Goal: Navigation & Orientation: Find specific page/section

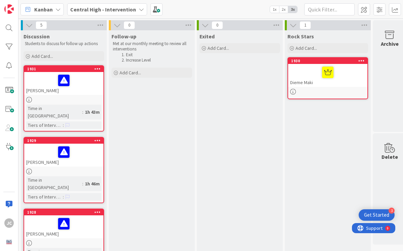
click at [47, 155] on div "[PERSON_NAME]" at bounding box center [63, 154] width 79 height 23
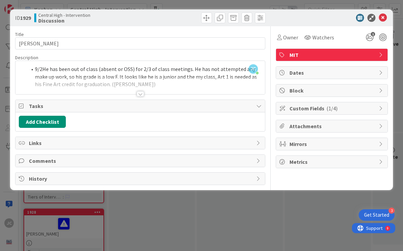
click at [141, 94] on div at bounding box center [140, 93] width 7 height 5
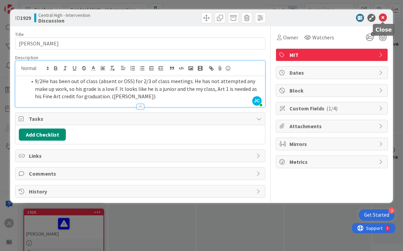
click at [383, 17] on icon at bounding box center [383, 18] width 8 height 8
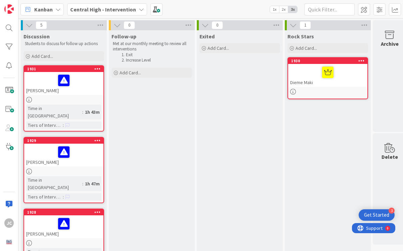
click at [90, 75] on div at bounding box center [63, 80] width 75 height 14
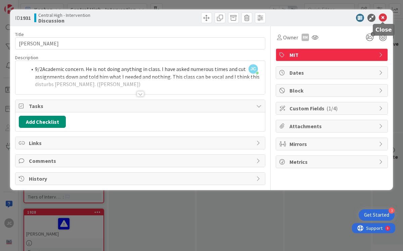
click at [382, 18] on icon at bounding box center [383, 18] width 8 height 8
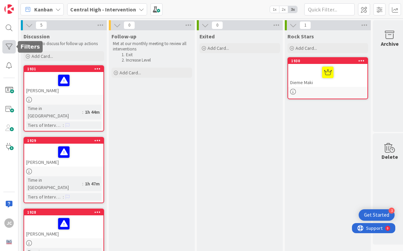
click at [10, 46] on div at bounding box center [8, 46] width 13 height 13
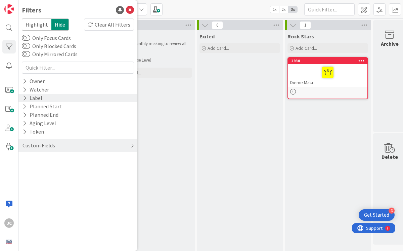
click at [40, 98] on div "Label" at bounding box center [32, 98] width 21 height 8
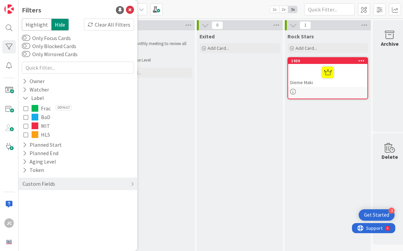
click at [28, 117] on icon at bounding box center [26, 117] width 5 height 5
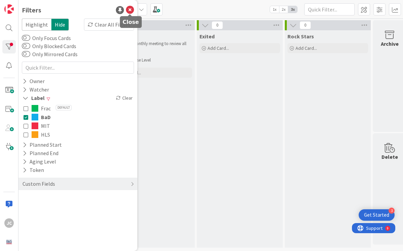
click at [130, 10] on icon at bounding box center [130, 10] width 8 height 8
